Goal: Communication & Community: Answer question/provide support

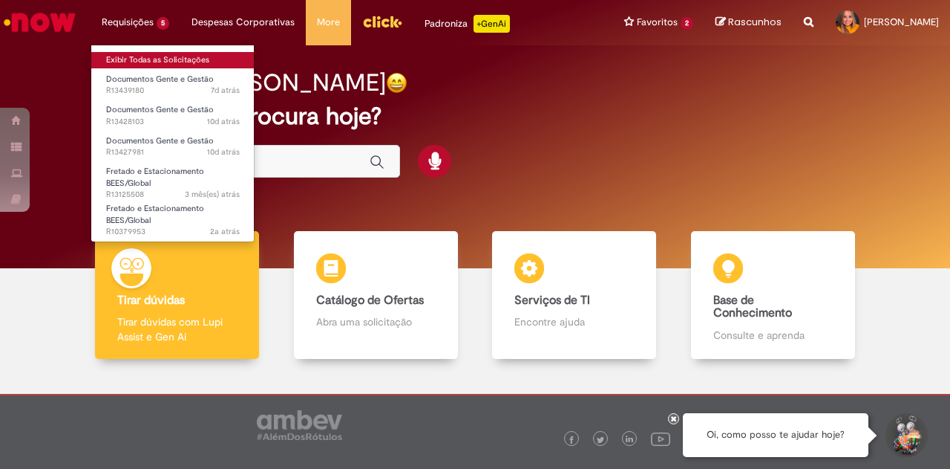
click at [128, 55] on link "Exibir Todas as Solicitações" at bounding box center [172, 60] width 163 height 16
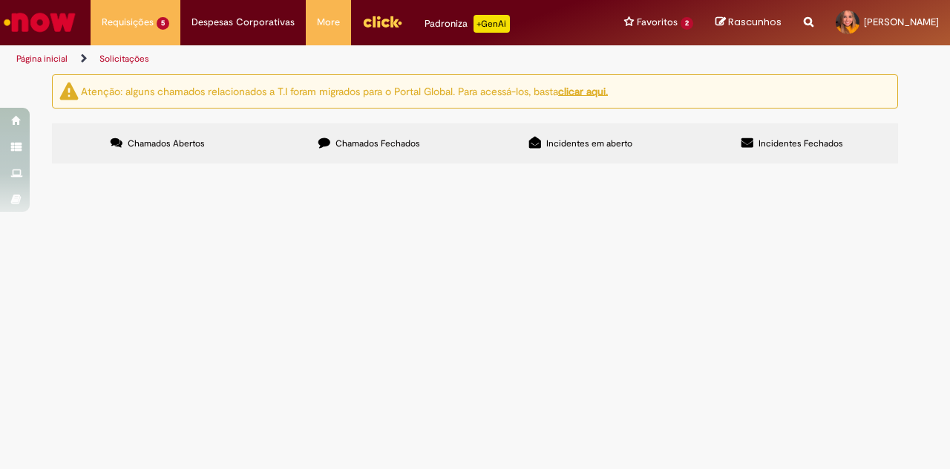
click at [0, 0] on span "Olá, tudo bem? Por gentileza, poderia prover um extrato do FGTS? Se possível, q…" at bounding box center [0, 0] width 0 height 0
click at [0, 0] on table "Número Oferta Descrição Fase Status R13439180 Documentos Gente e Gestão Olá, tu…" at bounding box center [0, 0] width 0 height 0
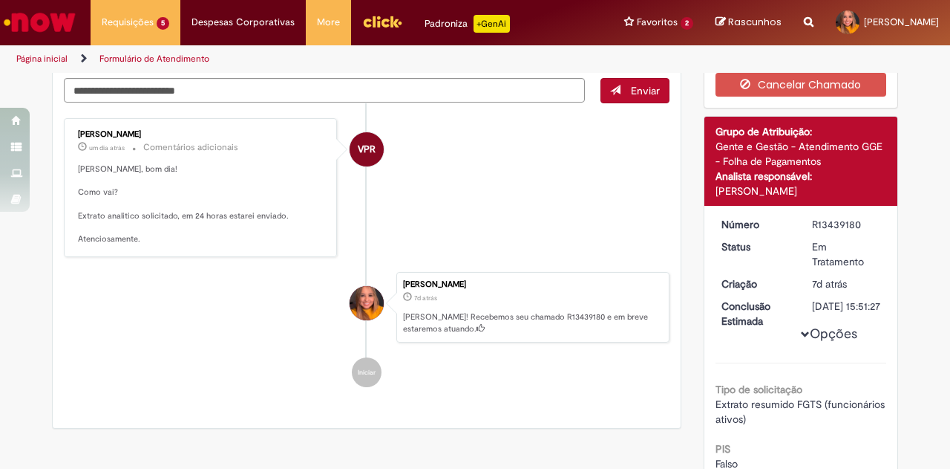
scroll to position [74, 0]
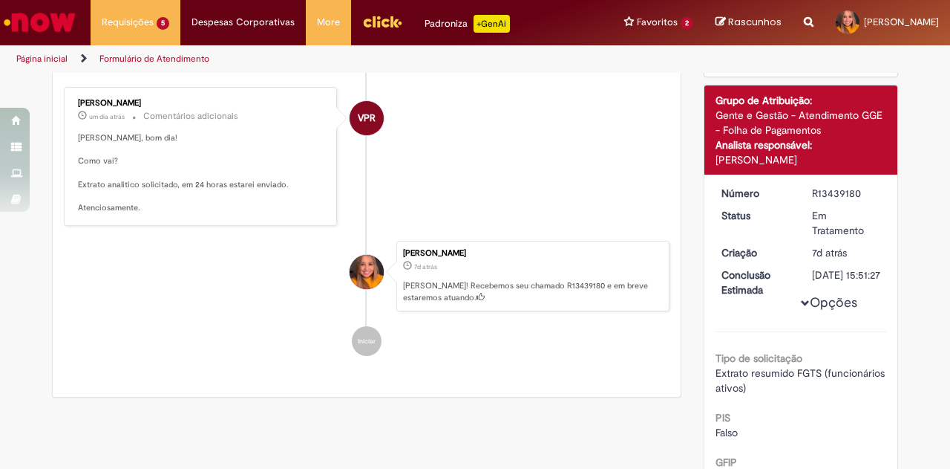
click at [130, 180] on p "Anne, bom dia! Como vai? Extrato analitico solicitado, em 24 horas estarei envi…" at bounding box center [201, 173] width 247 height 82
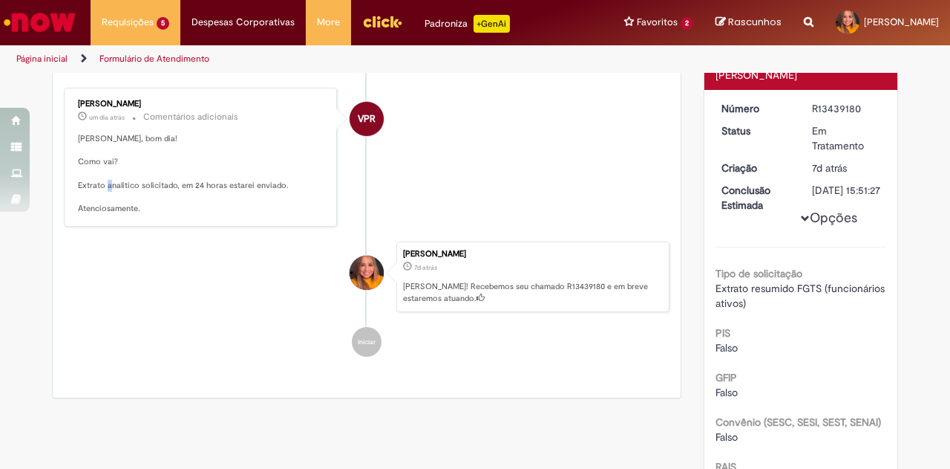
click at [130, 180] on p "Anne, bom dia! Como vai? Extrato analitico solicitado, em 24 horas estarei envi…" at bounding box center [201, 174] width 247 height 82
click at [201, 180] on p "Anne, bom dia! Como vai? Extrato analitico solicitado, em 24 horas estarei envi…" at bounding box center [201, 174] width 247 height 82
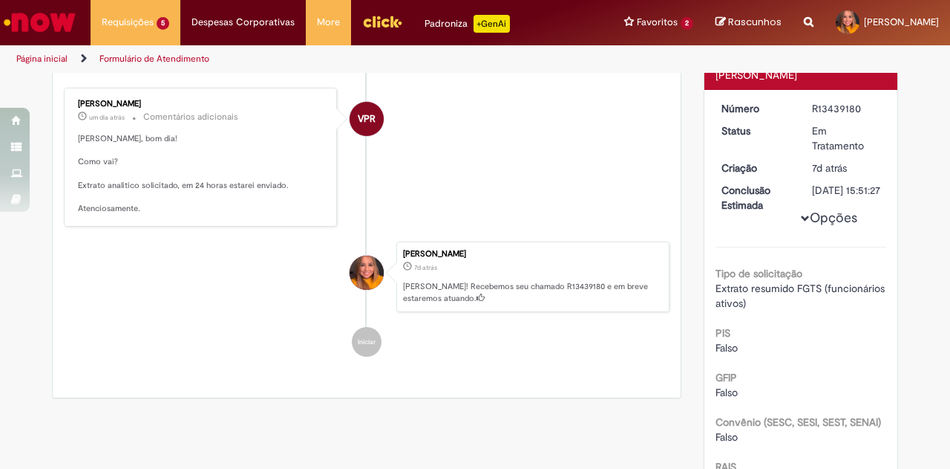
click at [180, 202] on p "Anne, bom dia! Como vai? Extrato analitico solicitado, em 24 horas estarei envi…" at bounding box center [201, 174] width 247 height 82
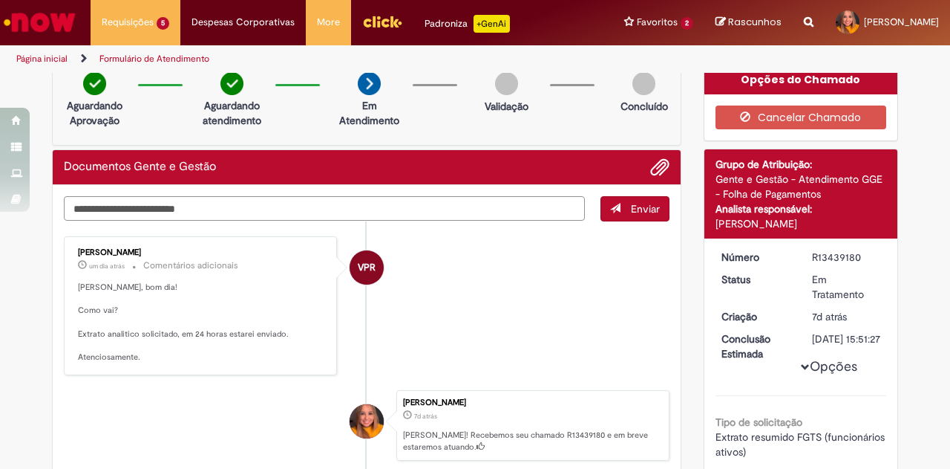
click at [163, 206] on textarea "Digite sua mensagem aqui..." at bounding box center [324, 208] width 521 height 25
type textarea "**********"
click at [631, 205] on span "Enviar" at bounding box center [645, 208] width 29 height 13
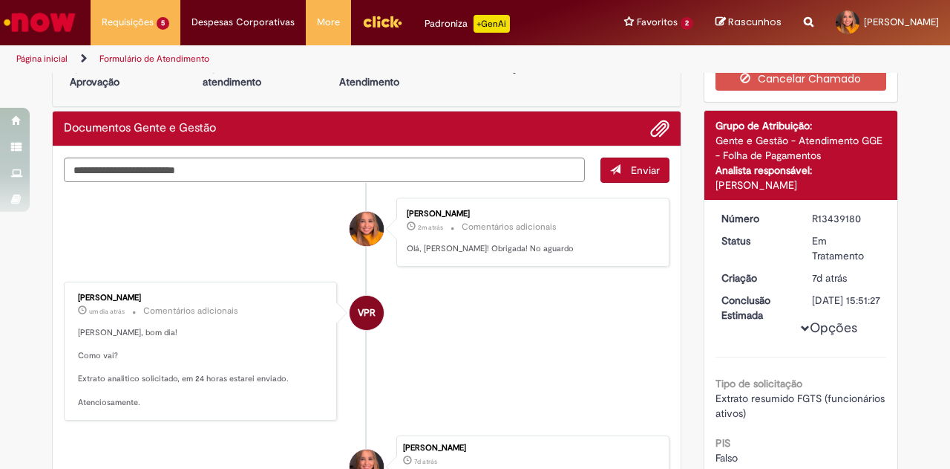
scroll to position [0, 0]
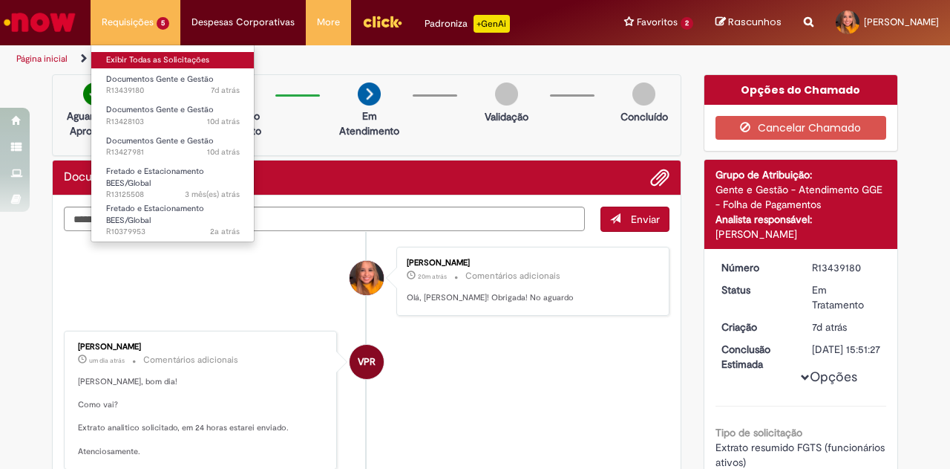
click at [146, 59] on link "Exibir Todas as Solicitações" at bounding box center [172, 60] width 163 height 16
